Goal: Task Accomplishment & Management: Complete application form

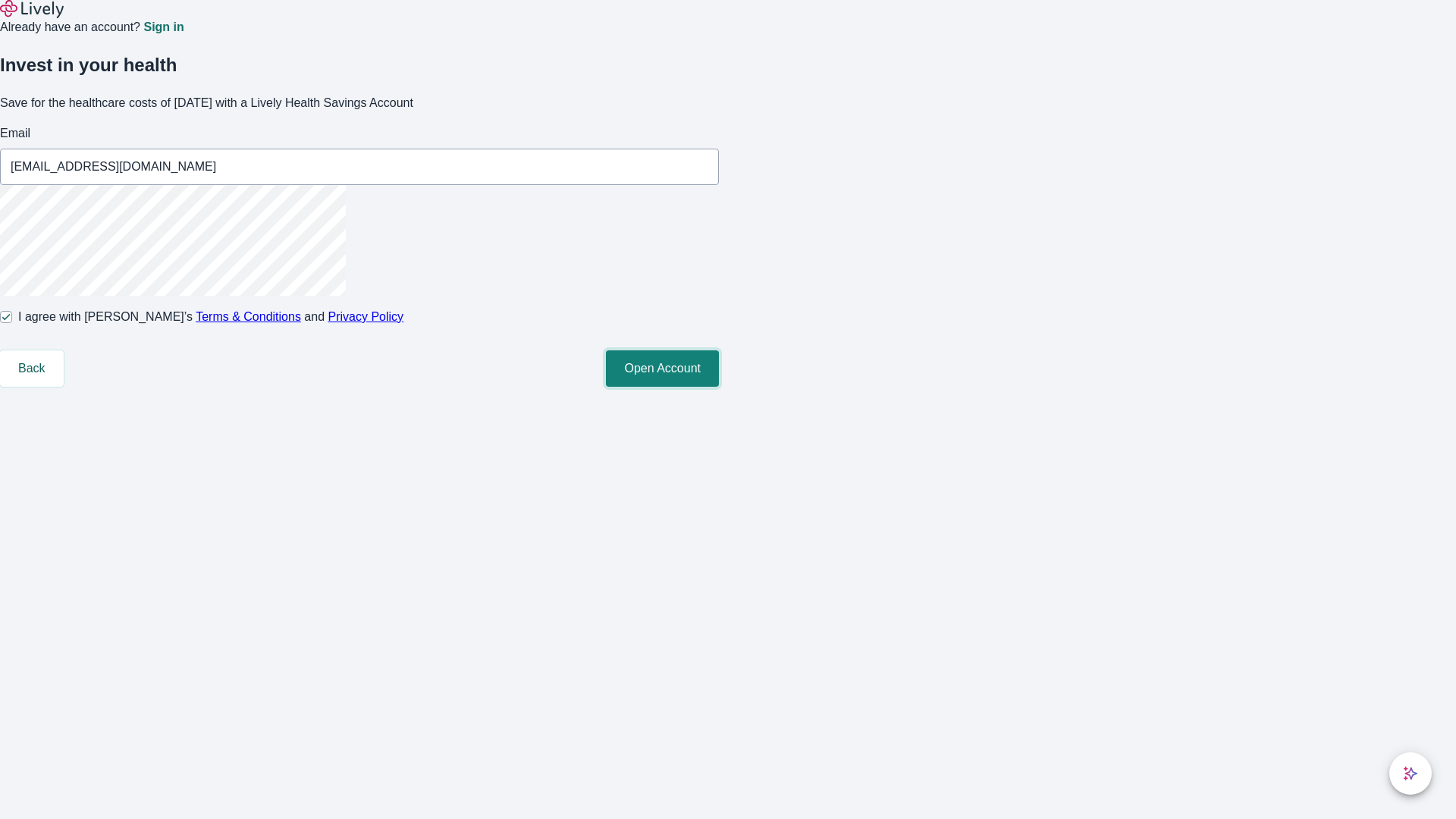
click at [719, 387] on button "Open Account" at bounding box center [662, 368] width 113 height 37
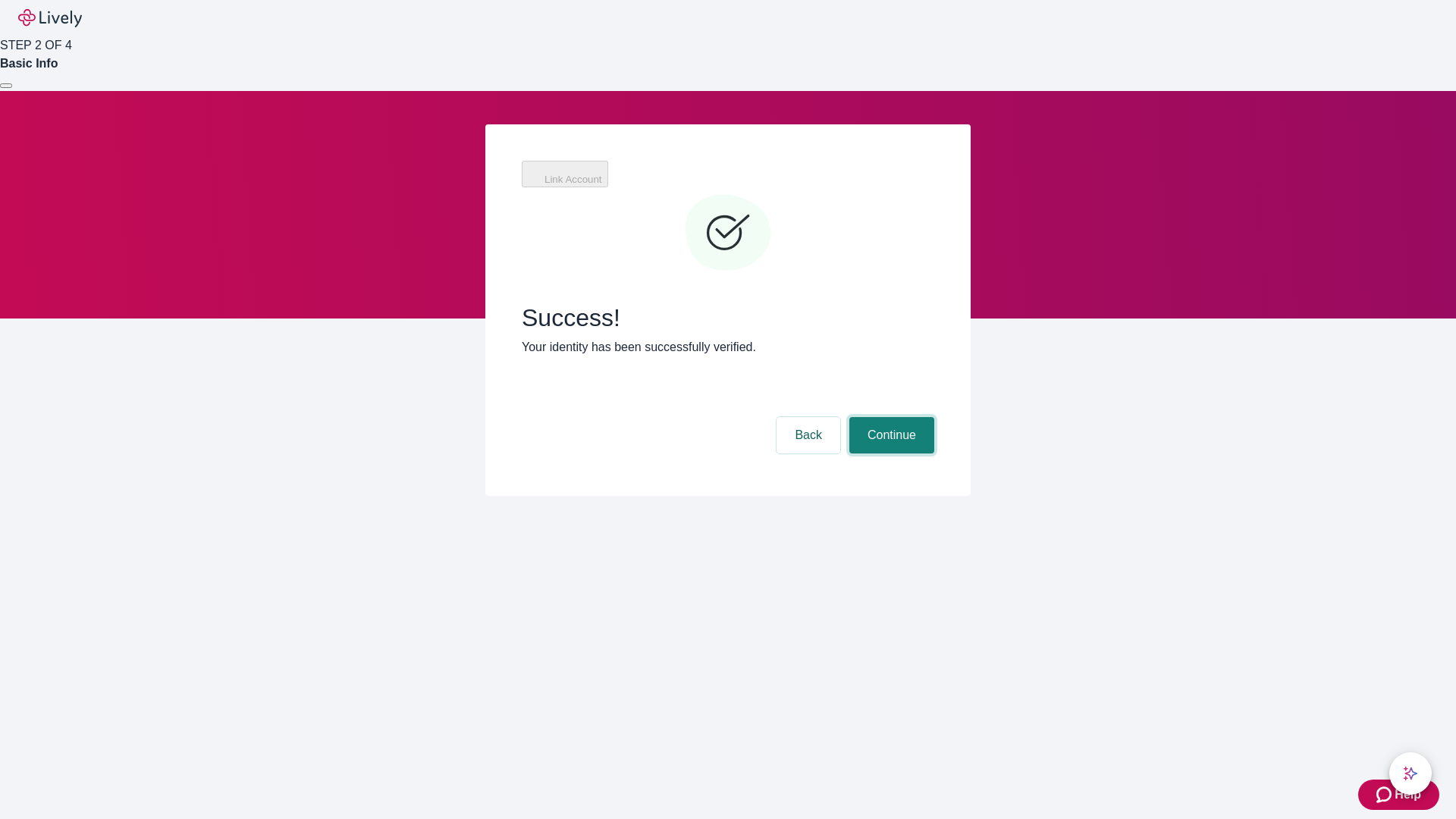
click at [889, 418] on button "Continue" at bounding box center [892, 435] width 85 height 37
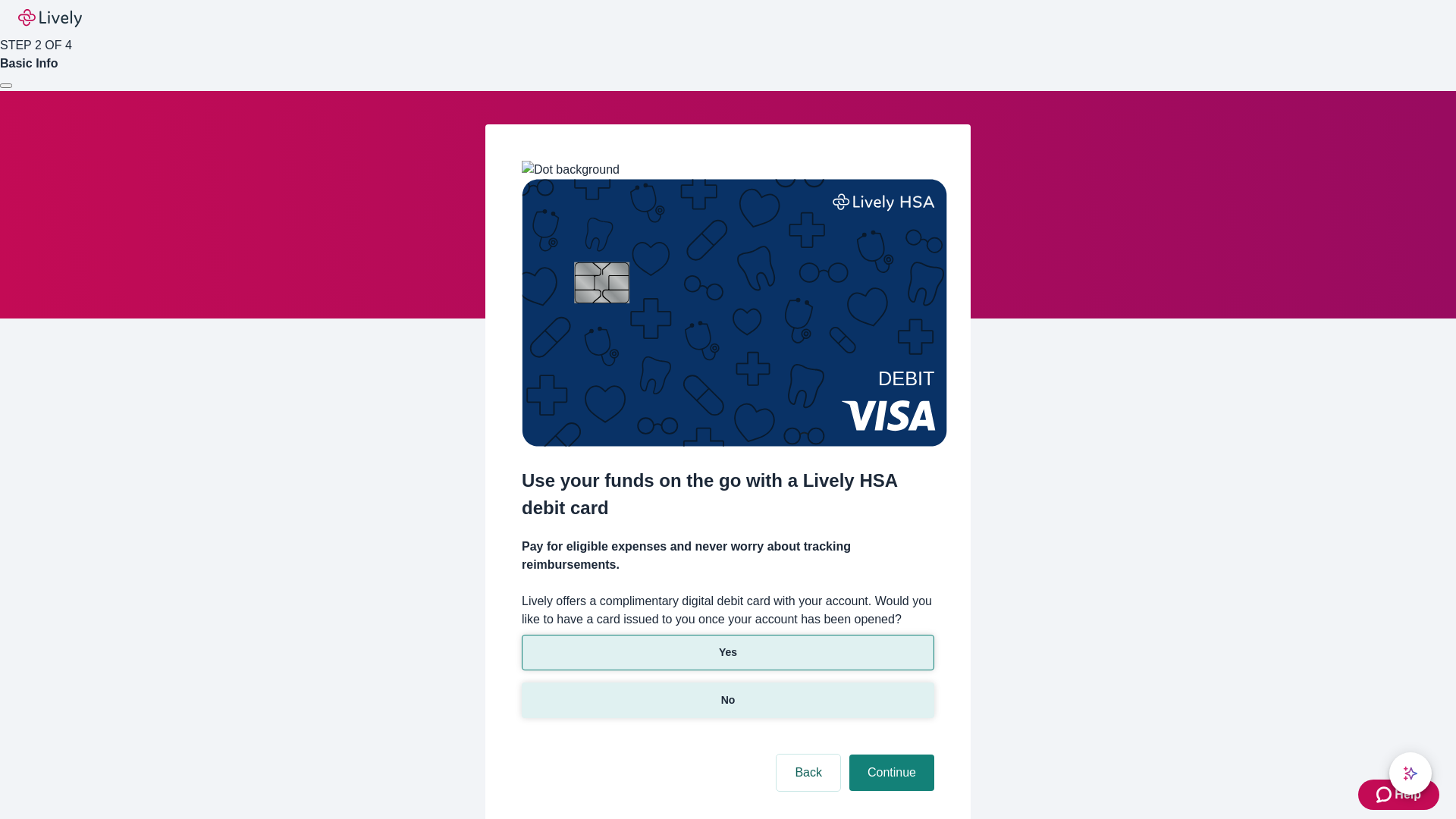
click at [728, 693] on p "No" at bounding box center [728, 701] width 14 height 16
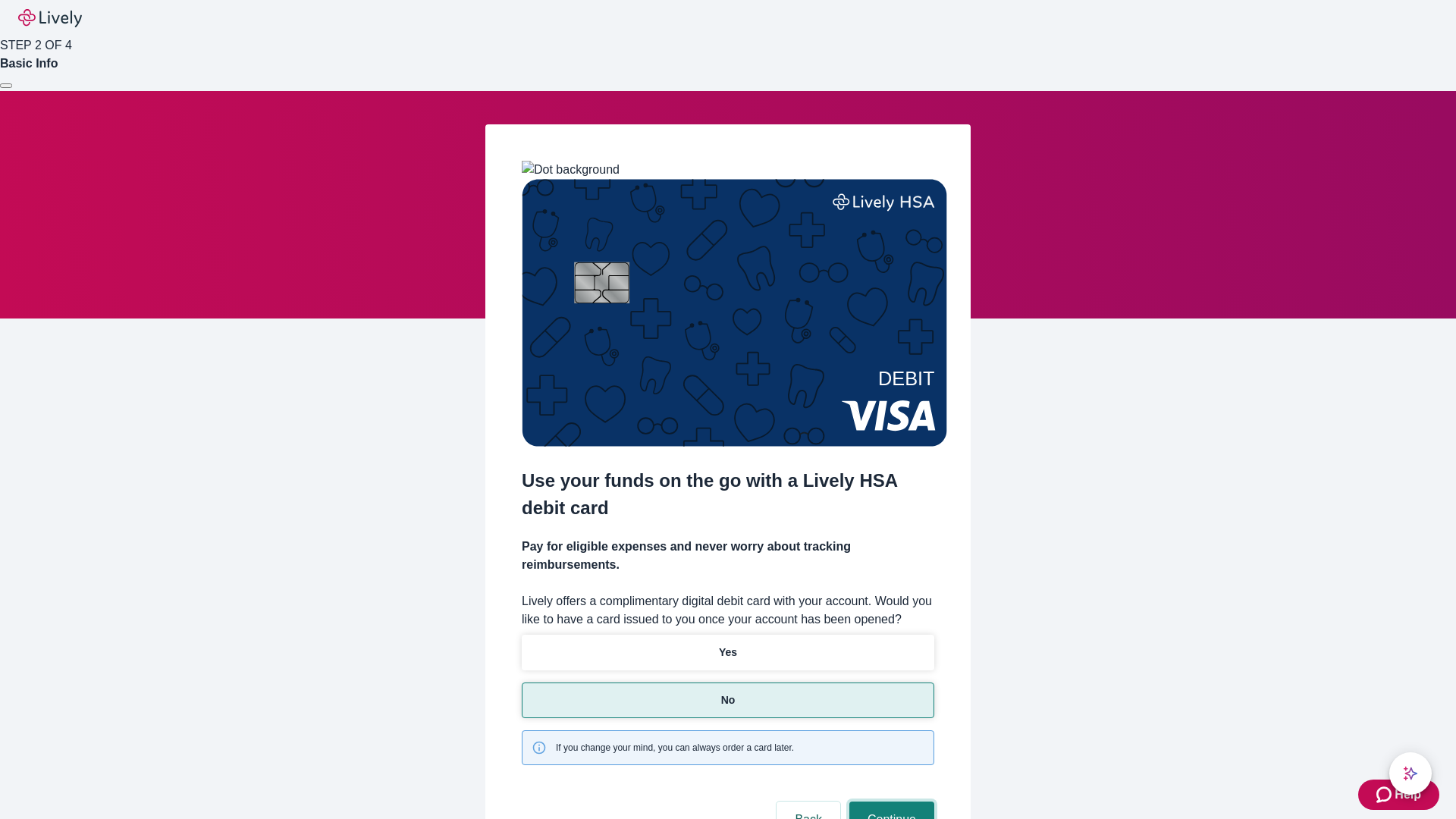
click at [889, 802] on button "Continue" at bounding box center [892, 820] width 85 height 37
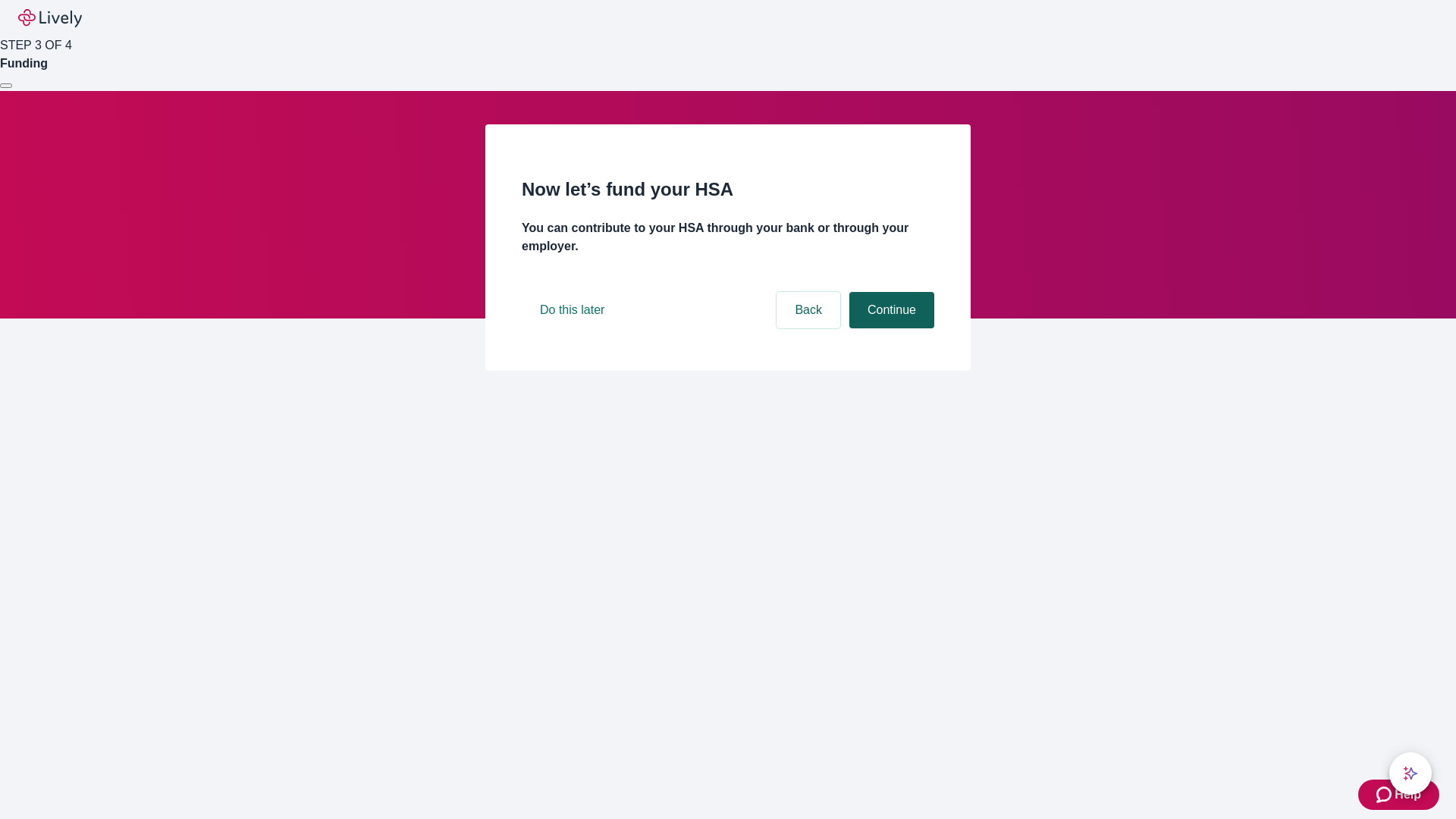
click at [889, 328] on button "Continue" at bounding box center [892, 310] width 85 height 37
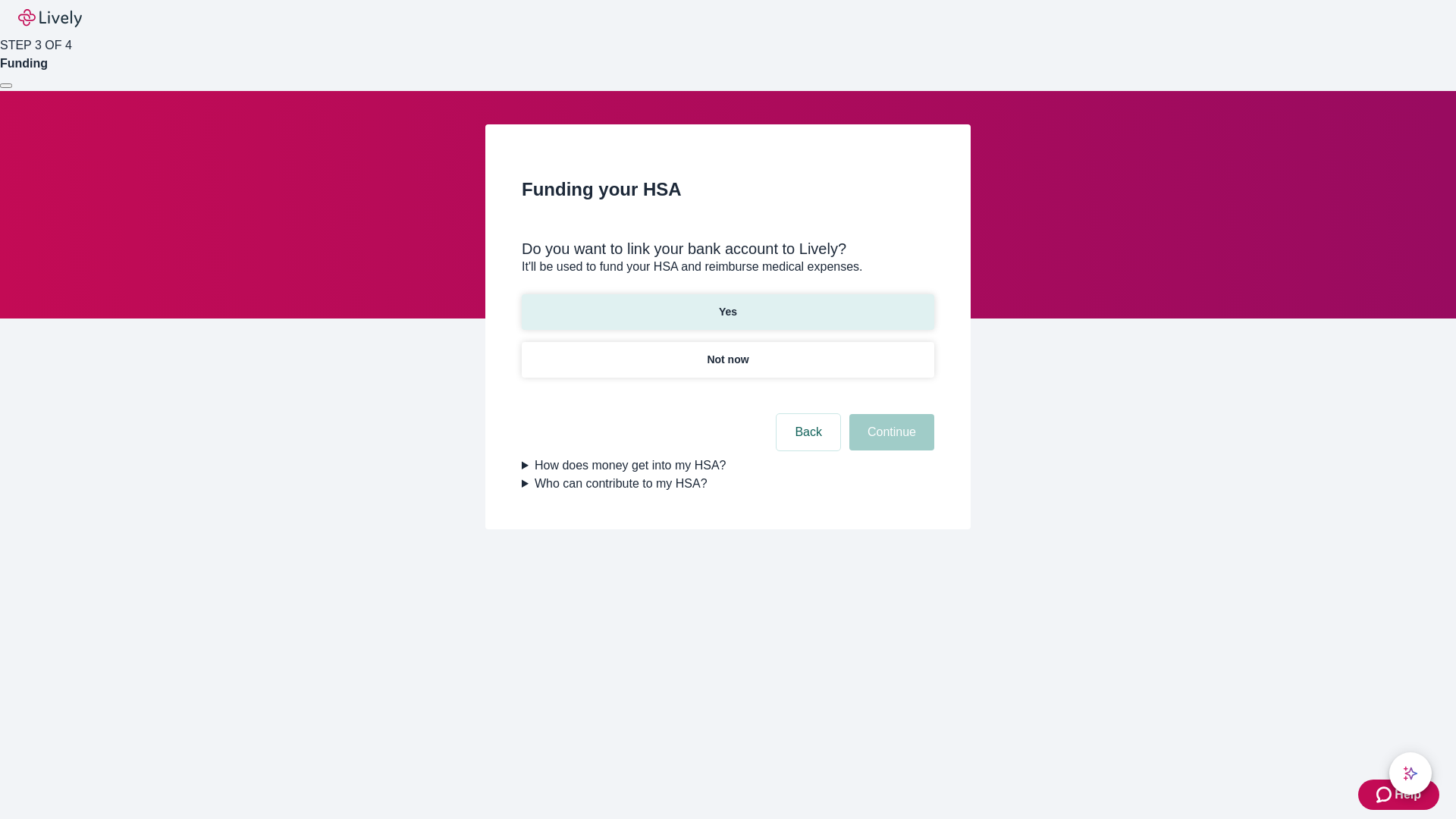
click at [728, 304] on p "Yes" at bounding box center [728, 312] width 18 height 16
click at [889, 414] on button "Continue" at bounding box center [892, 432] width 85 height 37
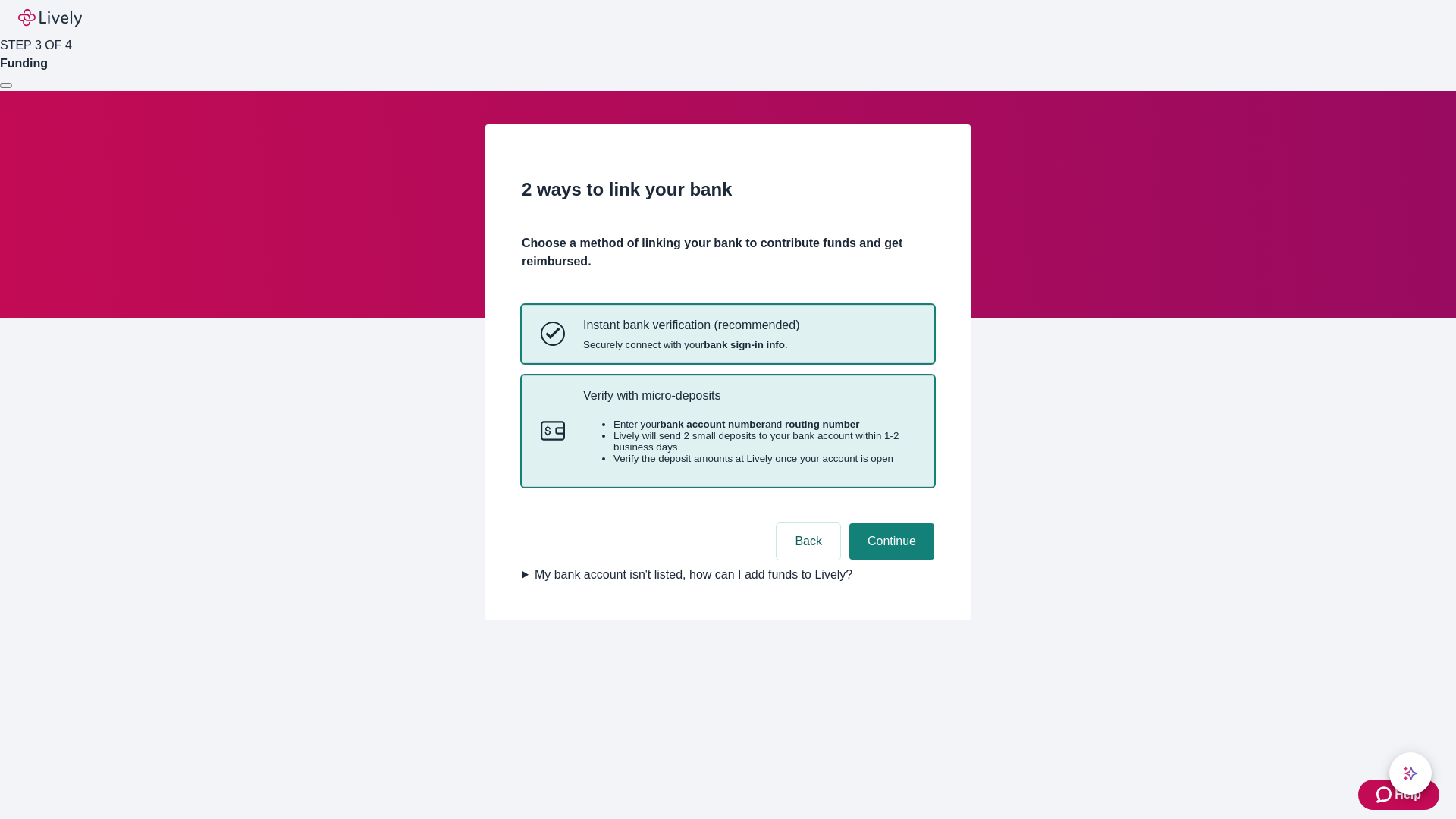
click at [749, 403] on p "Verify with micro-deposits" at bounding box center [749, 395] width 332 height 14
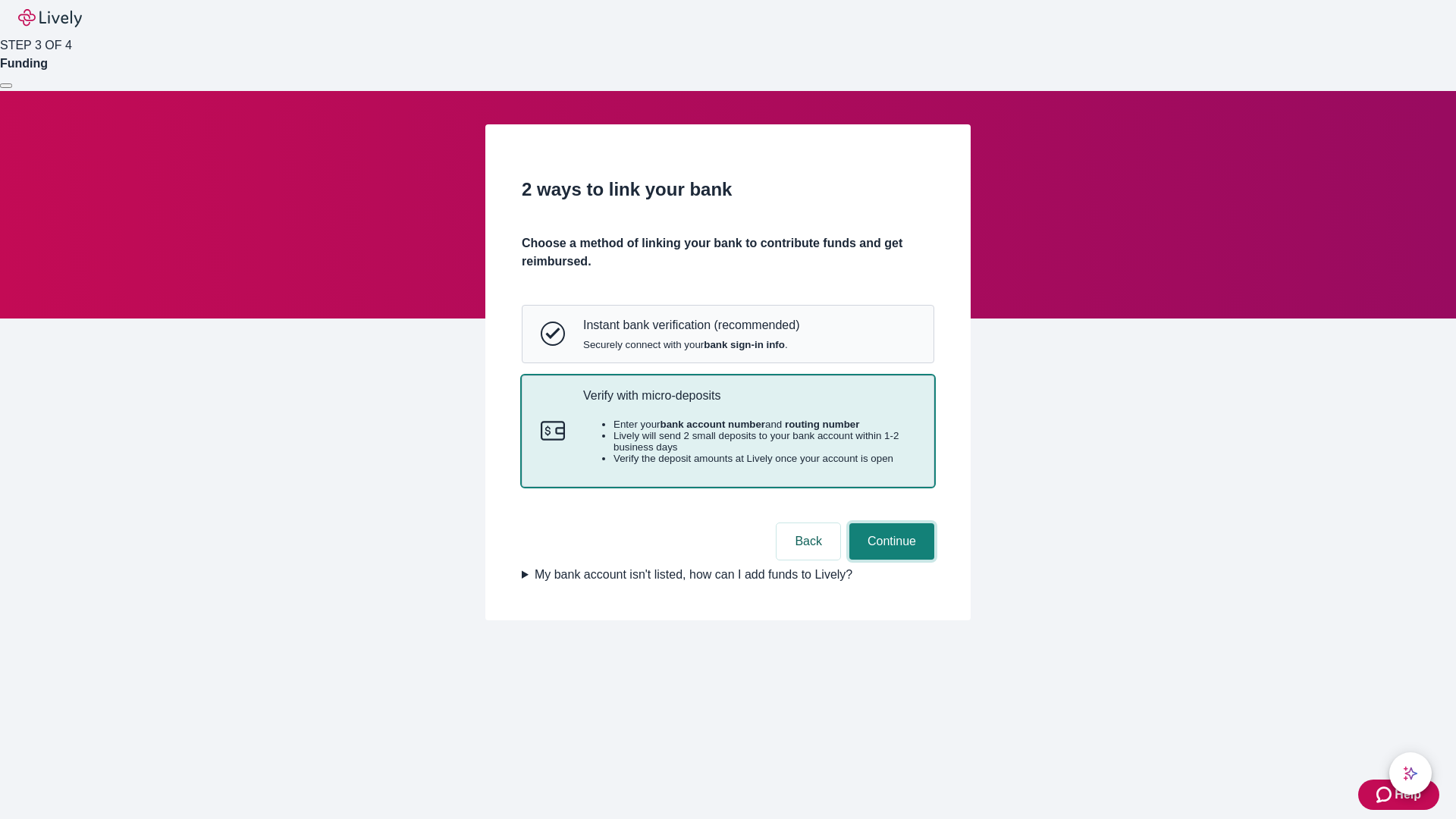
click at [889, 560] on button "Continue" at bounding box center [892, 541] width 85 height 37
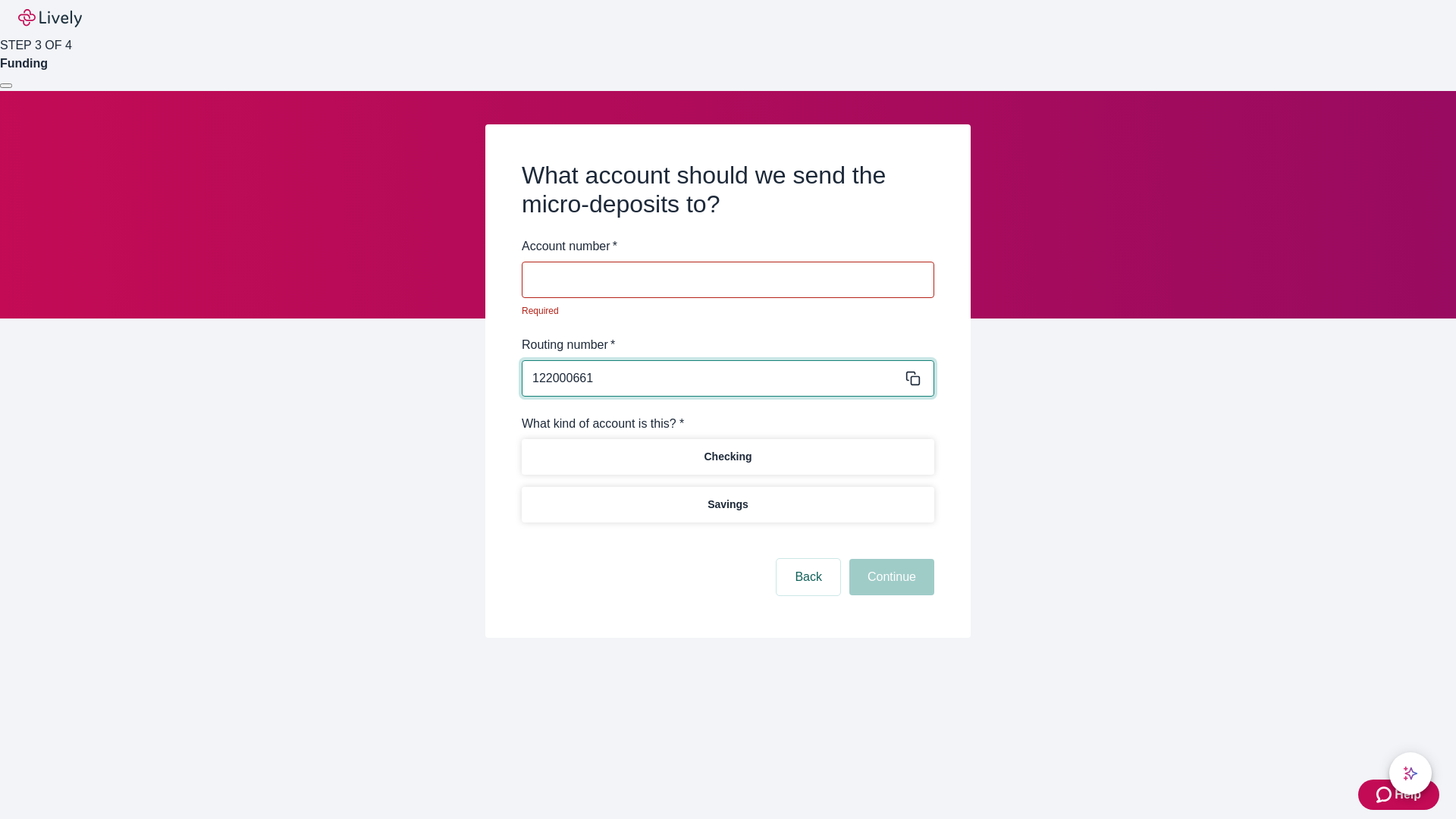
type input "122000661"
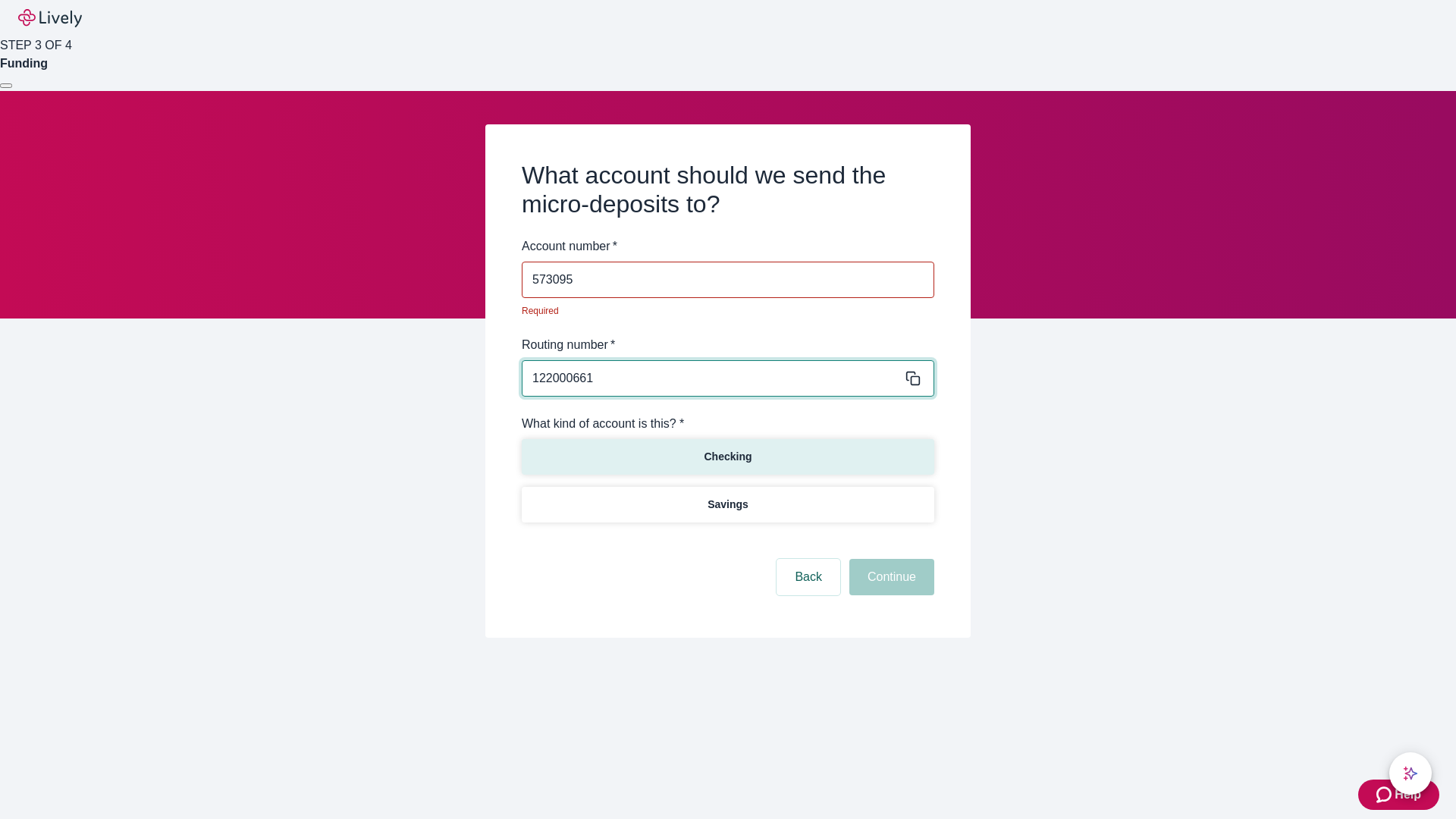
type input "573095"
click at [728, 449] on p "Checking" at bounding box center [728, 457] width 48 height 16
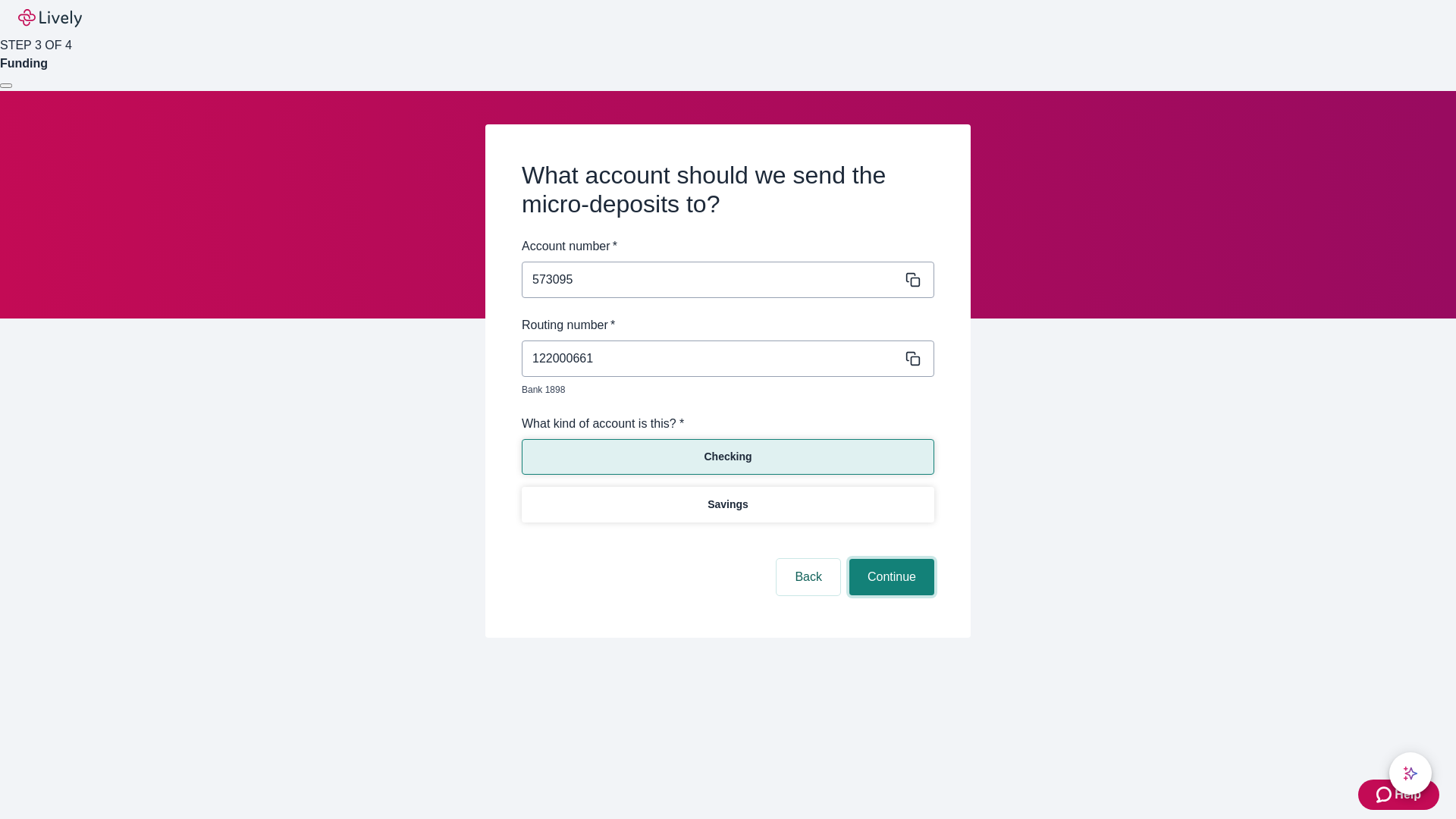
click at [889, 560] on button "Continue" at bounding box center [892, 577] width 85 height 37
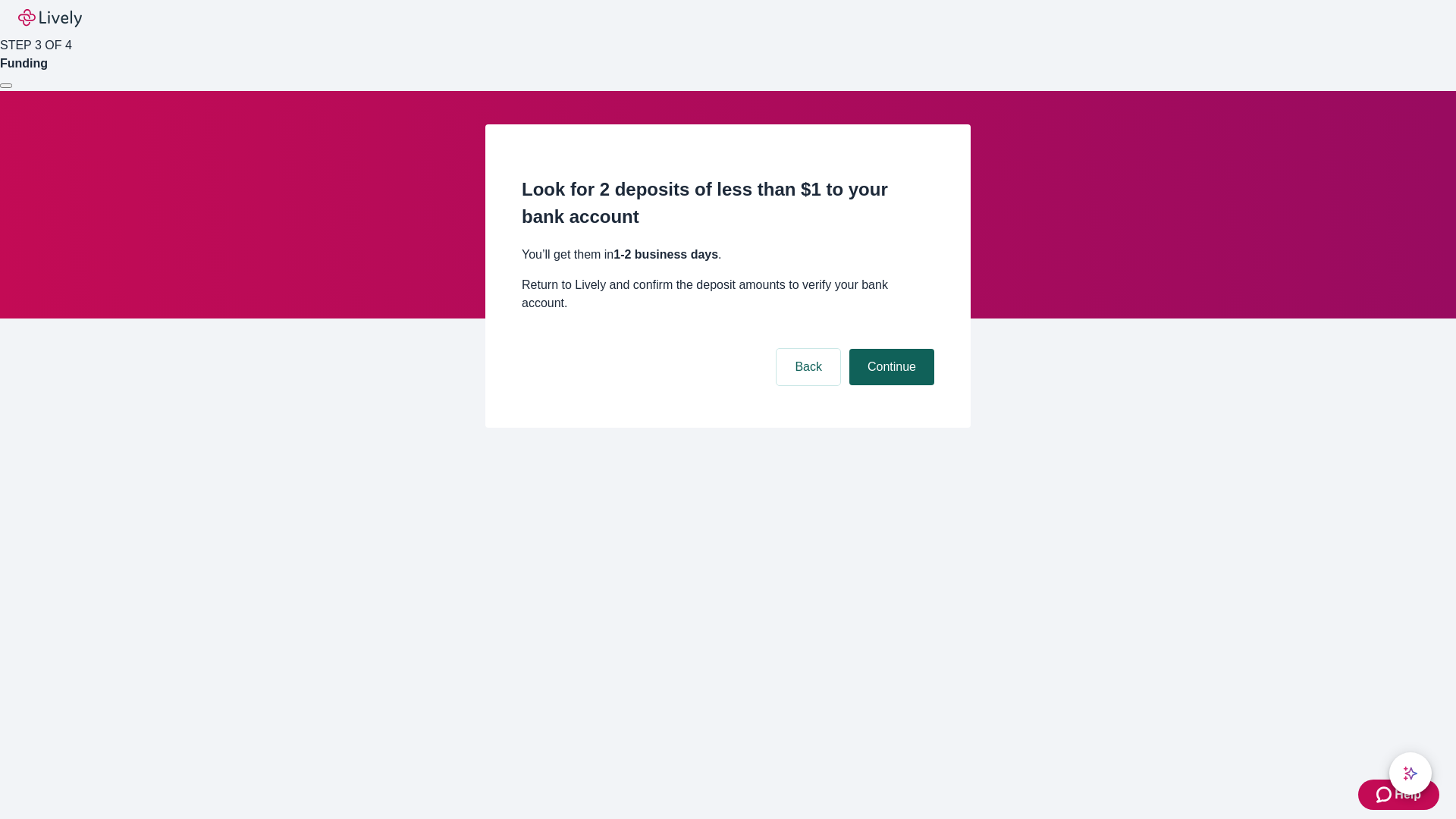
click at [889, 349] on button "Continue" at bounding box center [892, 366] width 85 height 37
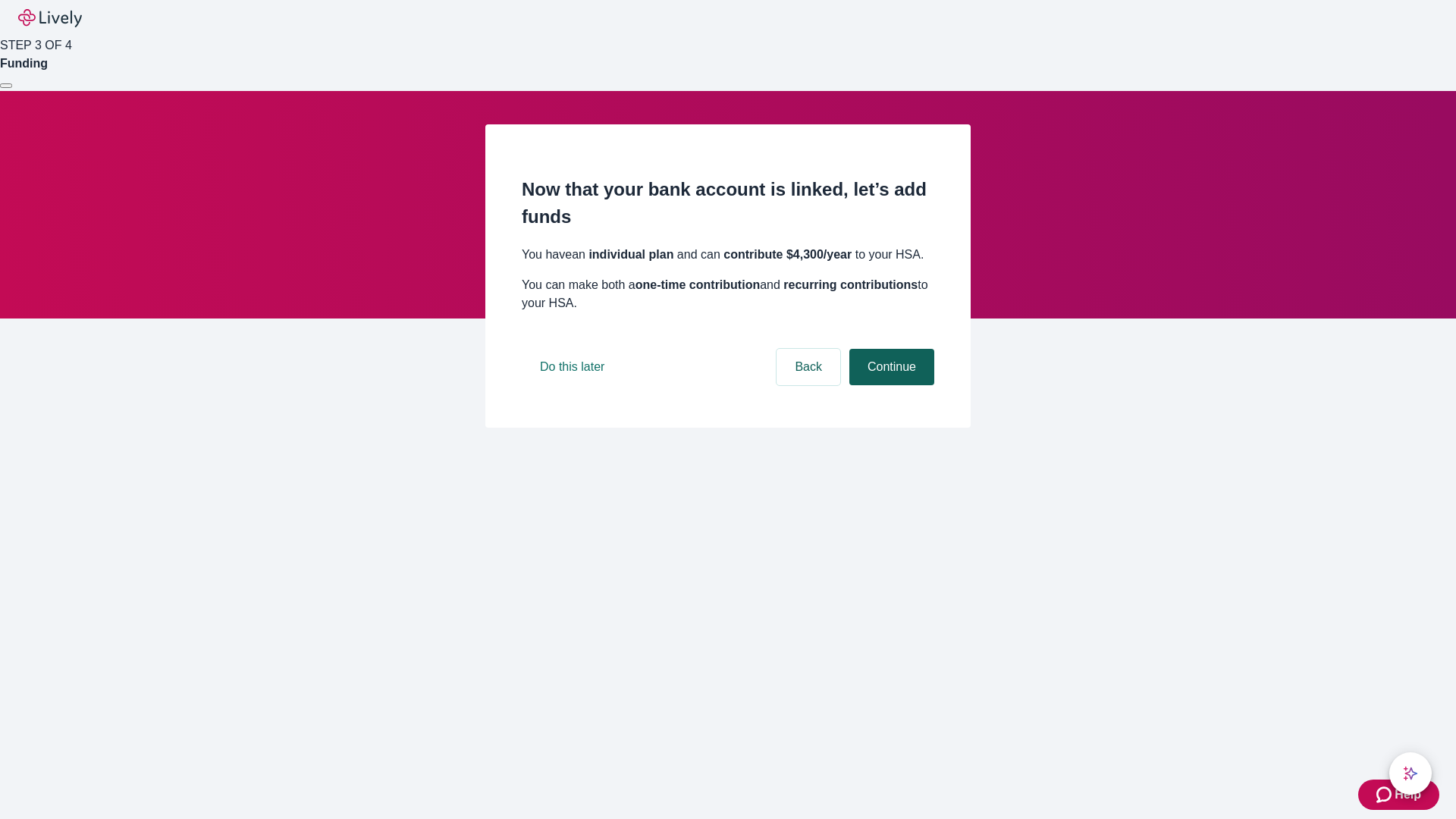
click at [889, 385] on button "Continue" at bounding box center [892, 366] width 85 height 37
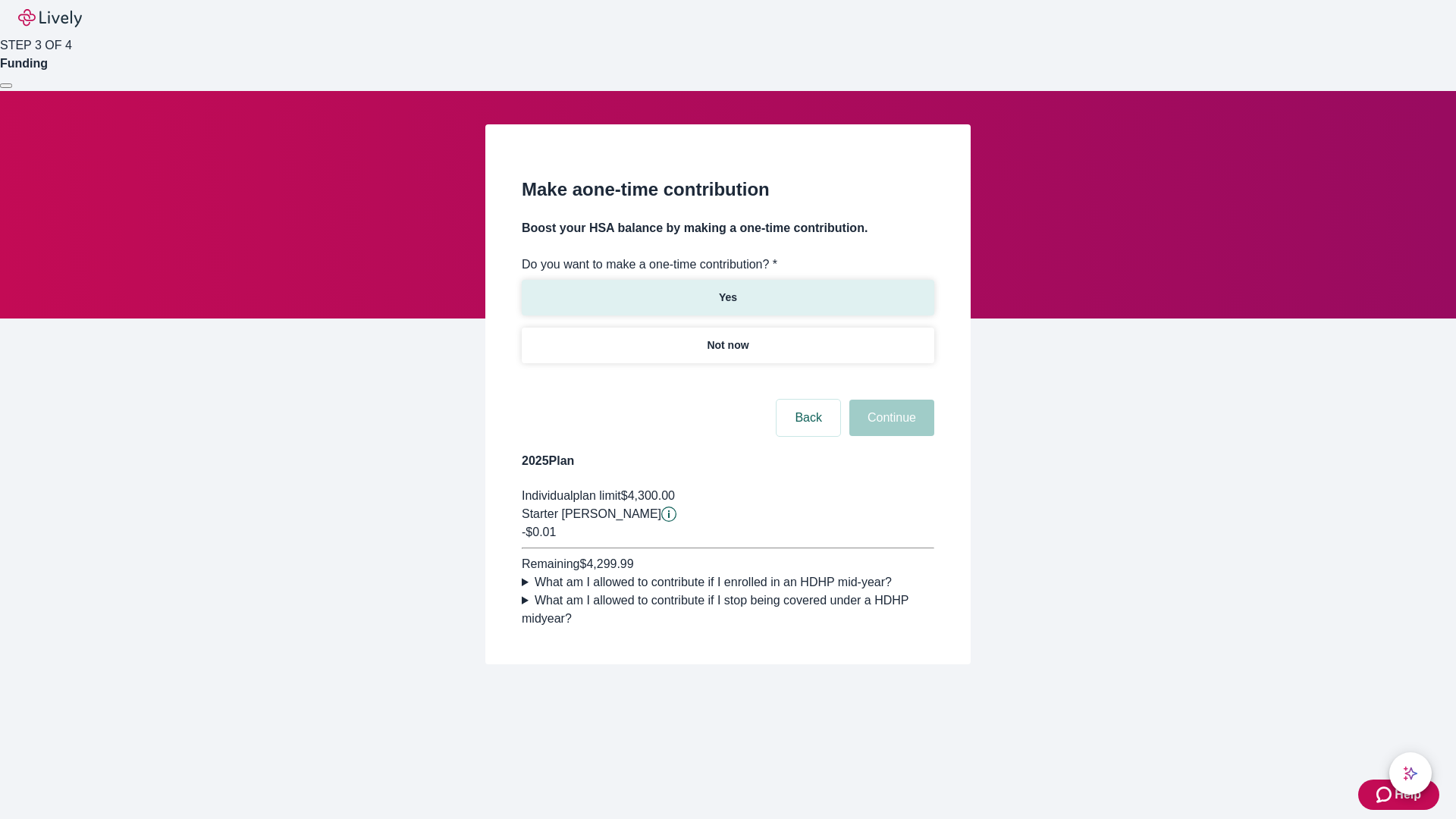
click at [728, 290] on p "Yes" at bounding box center [728, 297] width 18 height 16
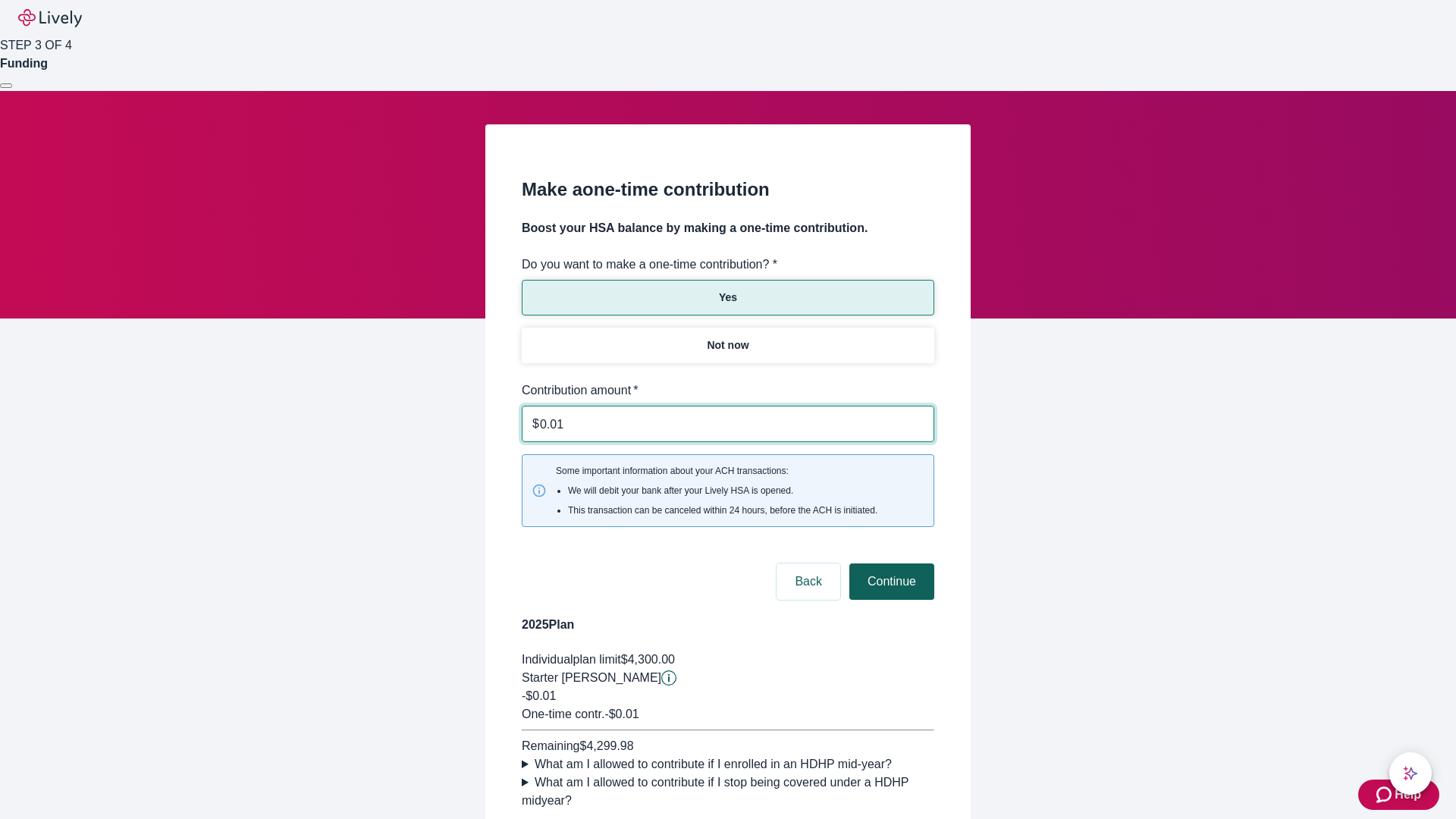
type input "0.01"
click at [889, 563] on button "Continue" at bounding box center [892, 581] width 85 height 37
